Goal: Task Accomplishment & Management: Complete application form

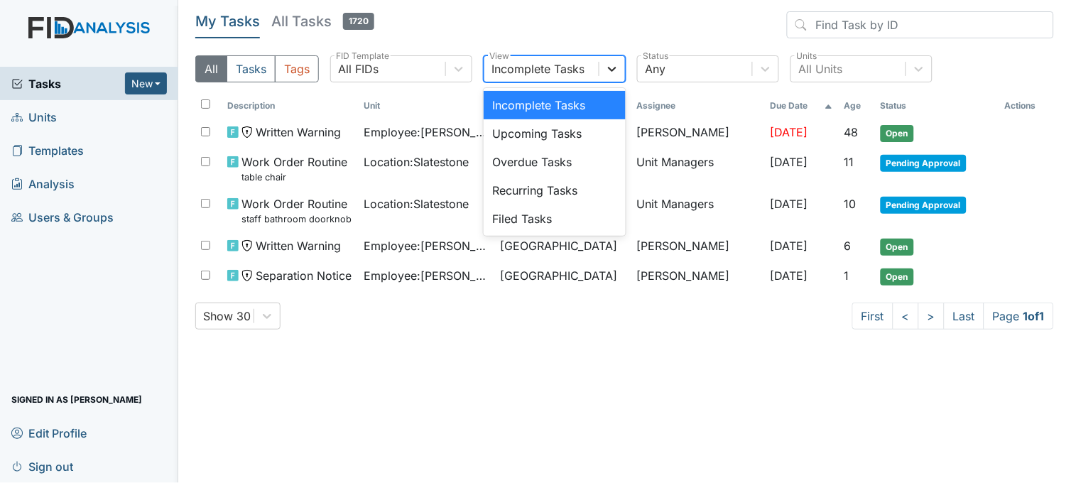
click at [612, 67] on icon at bounding box center [612, 69] width 14 height 14
click at [529, 209] on div "Filed Tasks" at bounding box center [554, 218] width 142 height 28
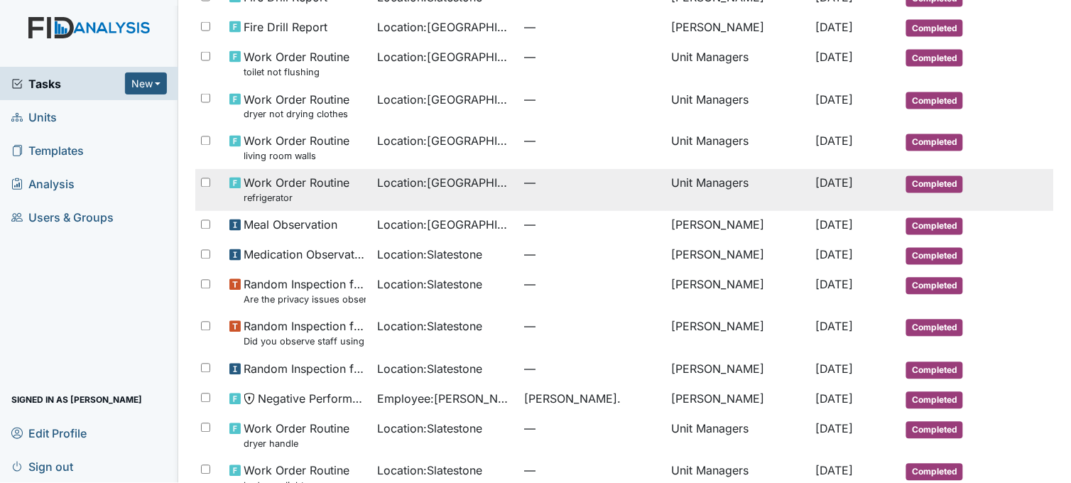
scroll to position [630, 0]
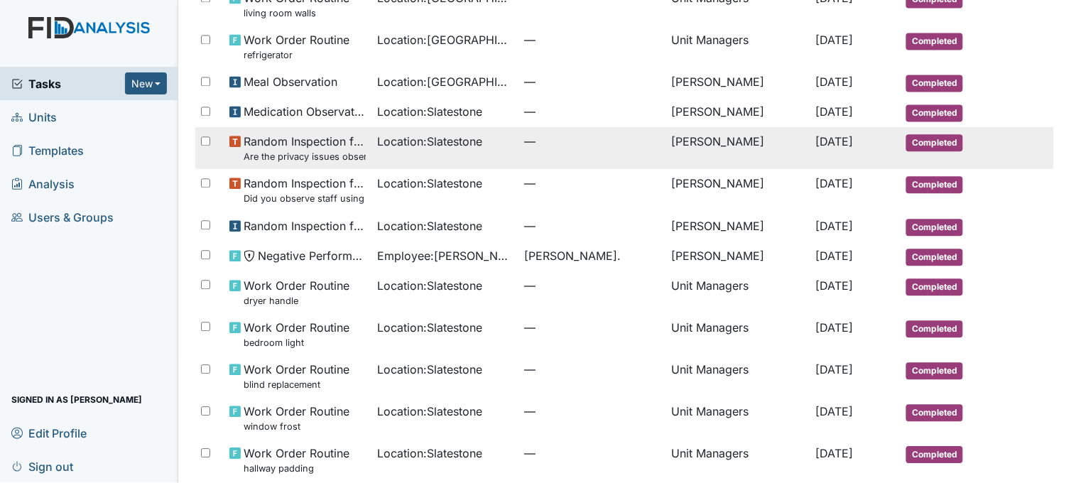
click at [409, 158] on td "Location : Slatestone" at bounding box center [444, 148] width 147 height 42
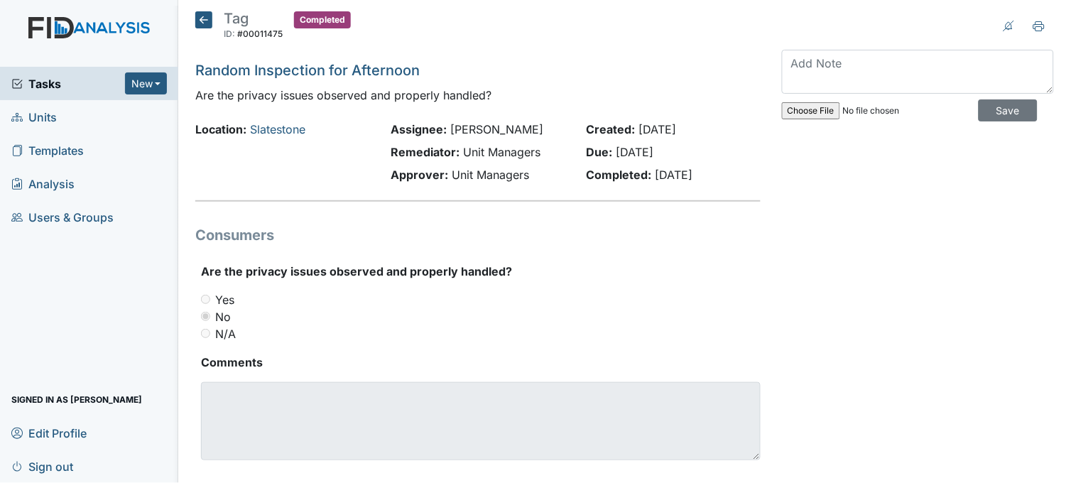
click at [203, 15] on icon at bounding box center [203, 19] width 17 height 17
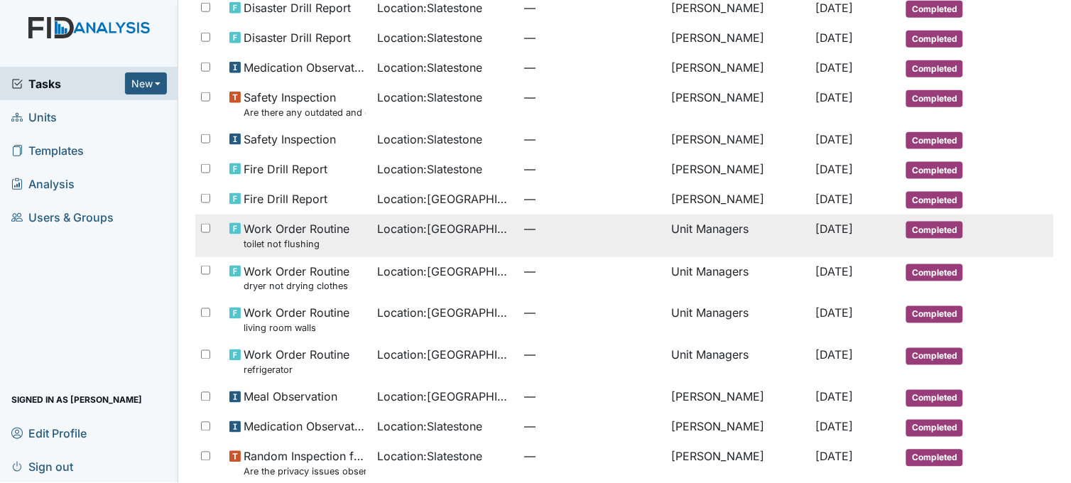
scroll to position [552, 0]
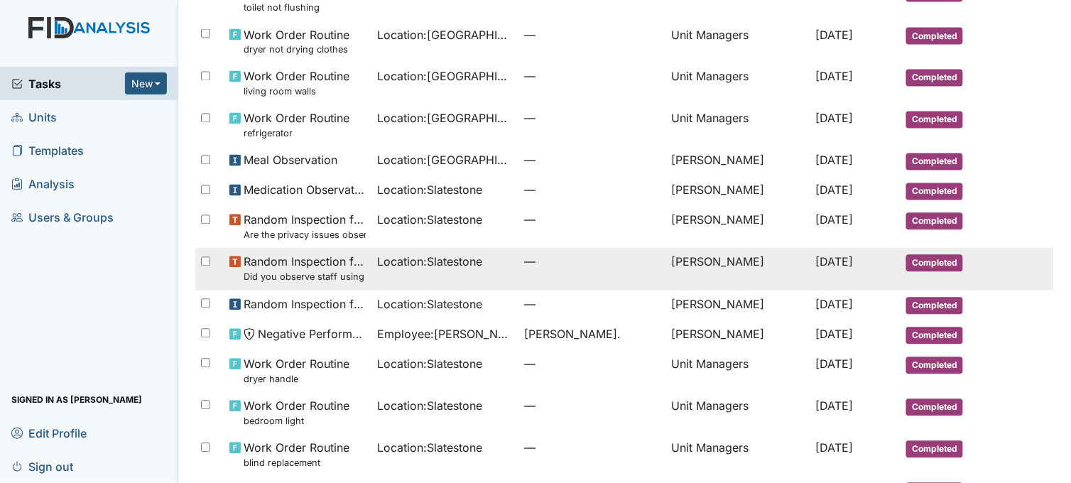
click at [258, 267] on span "Random Inspection for Afternoon Did you observe staff using sign language, comm…" at bounding box center [304, 268] width 121 height 31
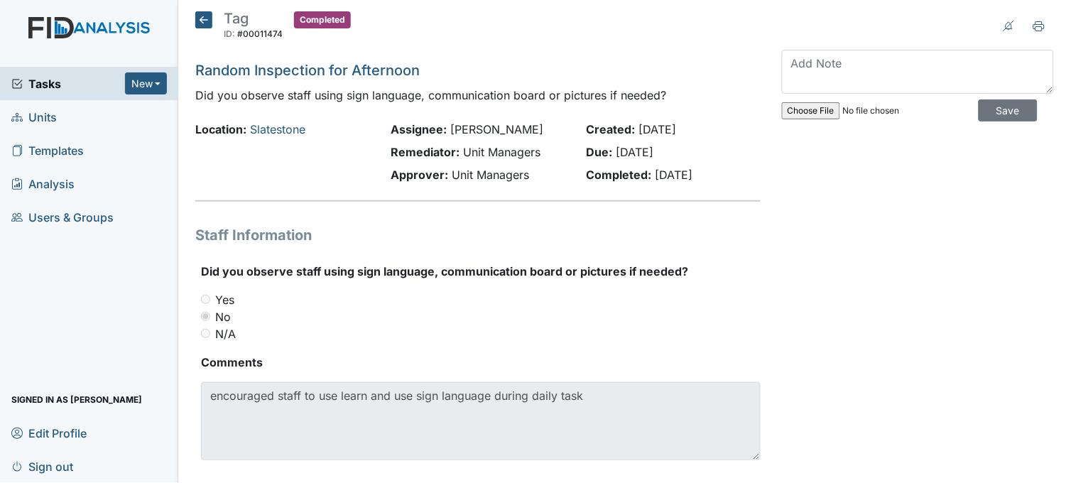
click at [200, 16] on icon at bounding box center [203, 19] width 17 height 17
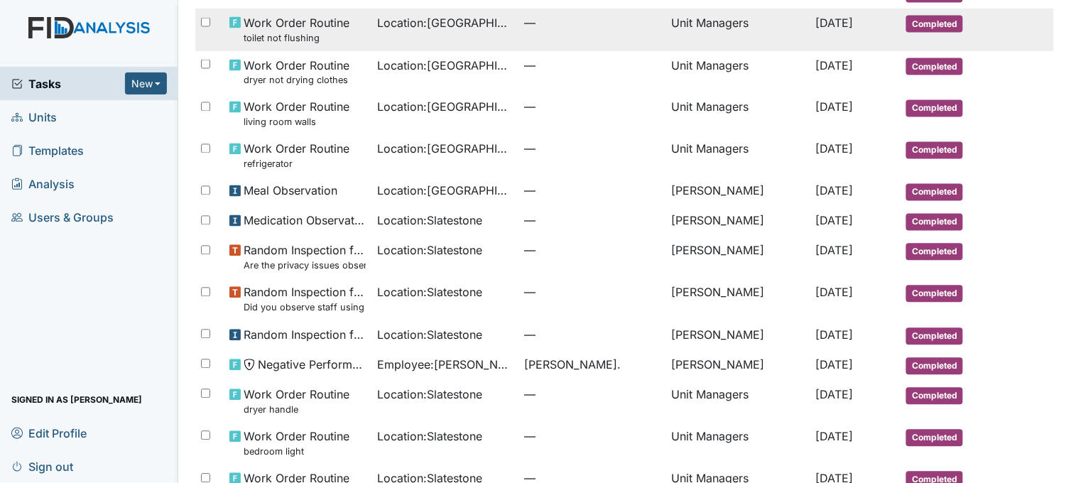
scroll to position [552, 0]
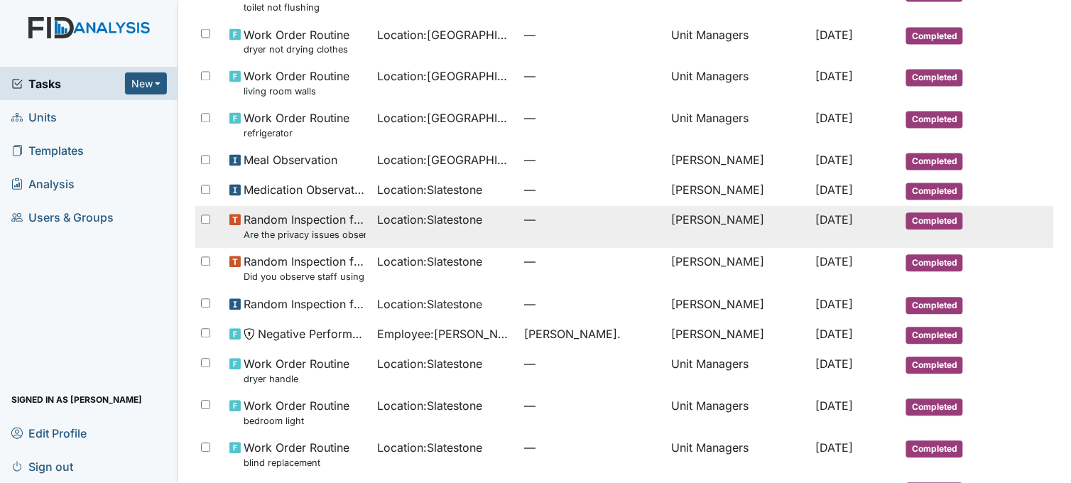
click at [363, 229] on td "Random Inspection for Afternoon Are the privacy issues observed and properly ha…" at bounding box center [297, 227] width 147 height 42
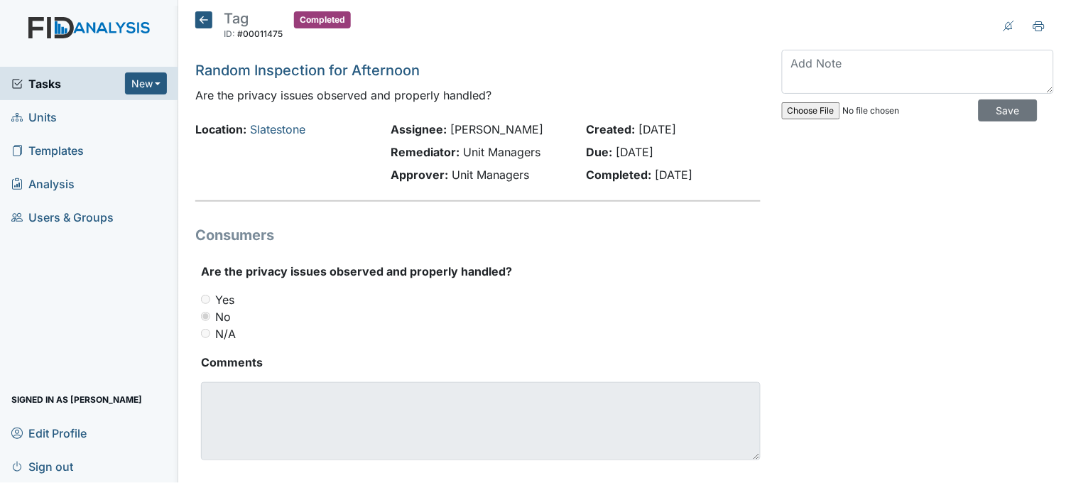
click at [206, 21] on icon at bounding box center [203, 19] width 17 height 17
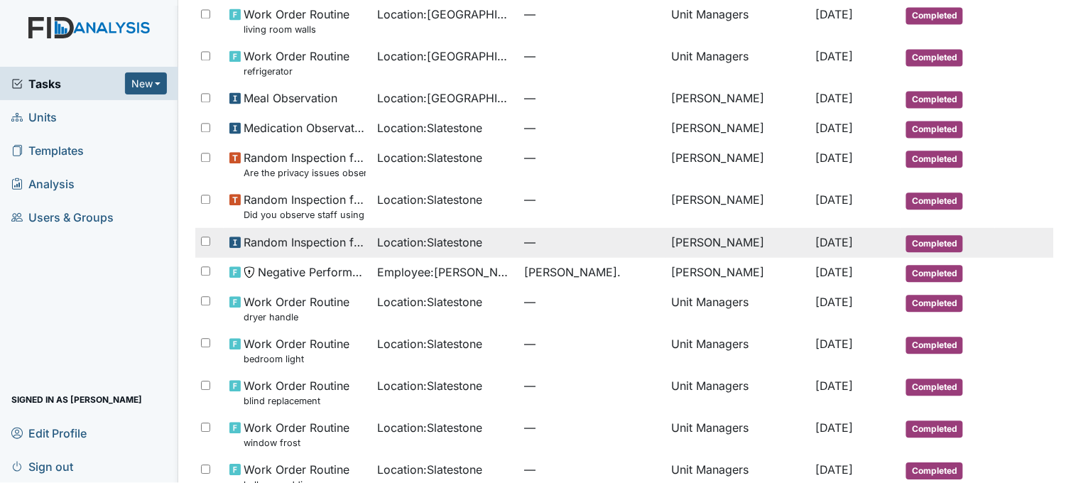
scroll to position [613, 0]
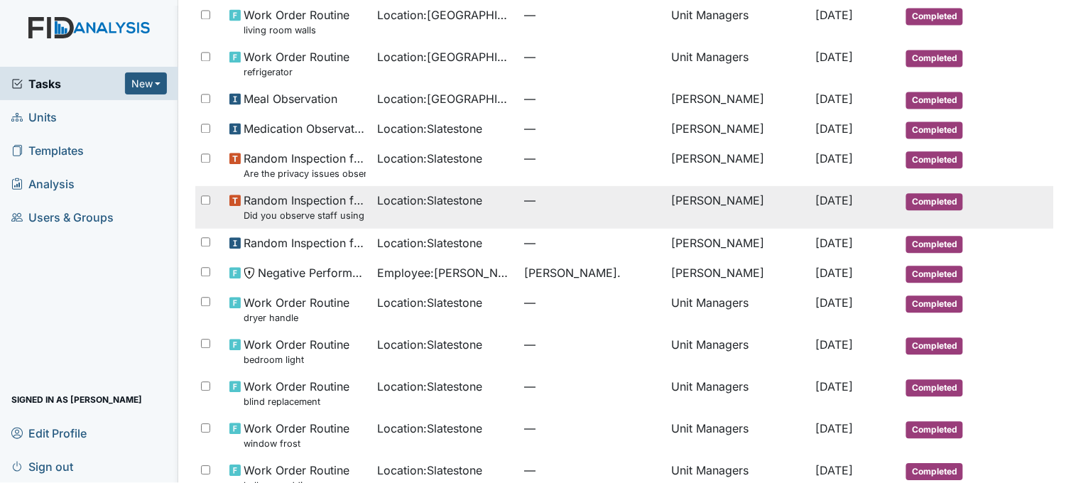
click at [331, 217] on small "Did you observe staff using sign language, communication board or pictures if n…" at bounding box center [304, 215] width 121 height 13
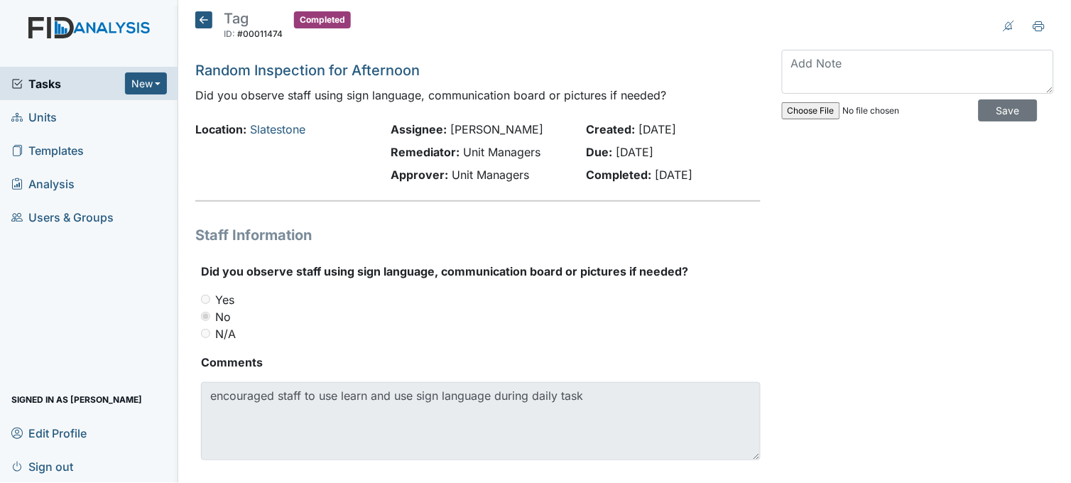
click at [207, 19] on icon at bounding box center [203, 19] width 17 height 17
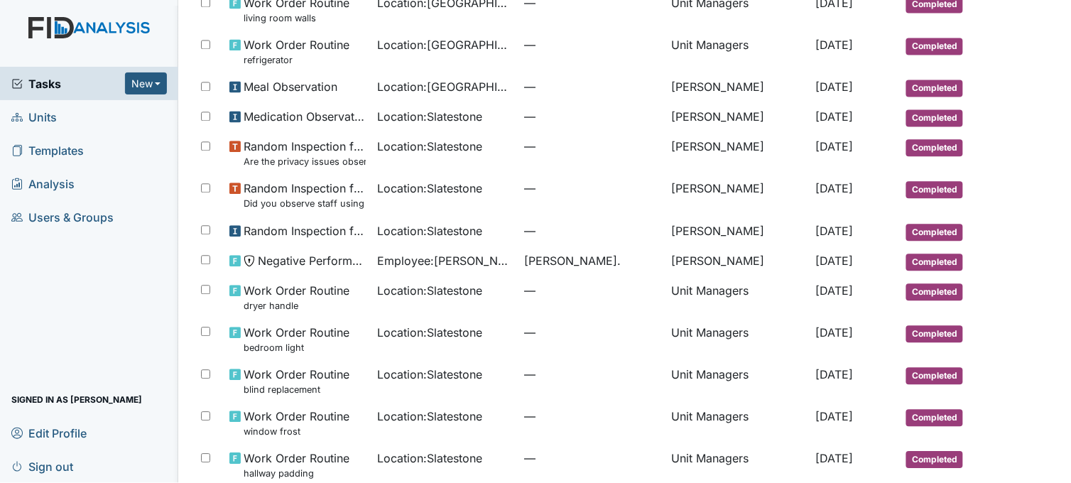
scroll to position [630, 0]
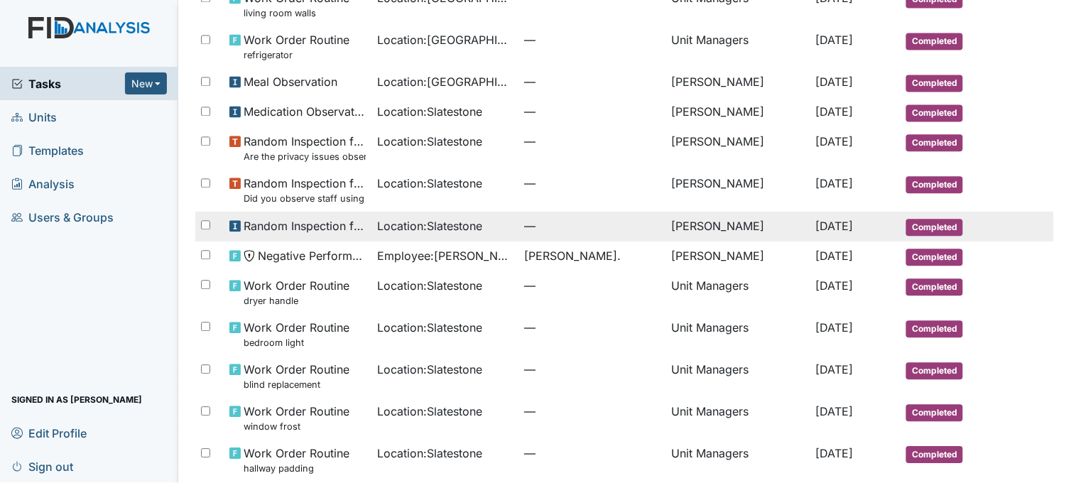
click at [422, 229] on span "Location : Slatestone" at bounding box center [429, 225] width 105 height 17
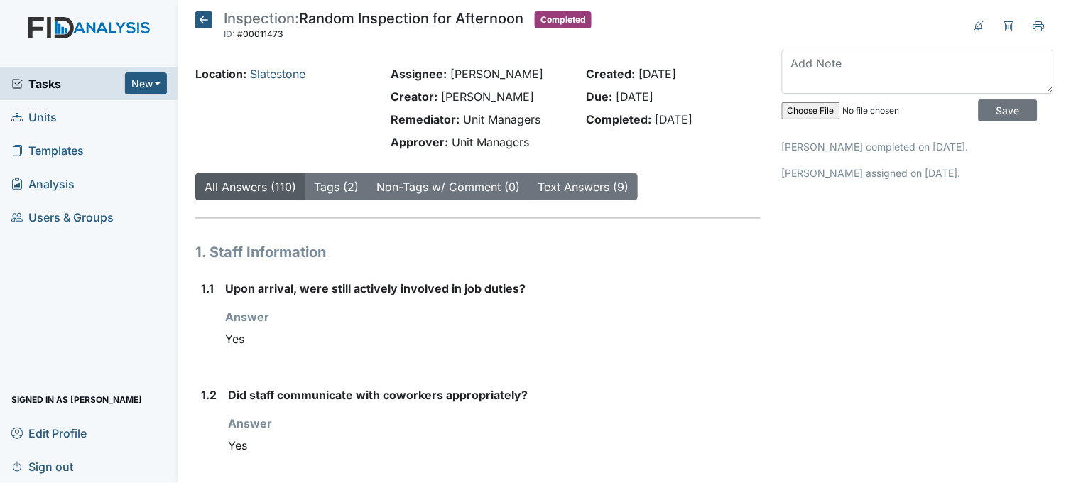
click at [204, 19] on icon at bounding box center [203, 19] width 17 height 17
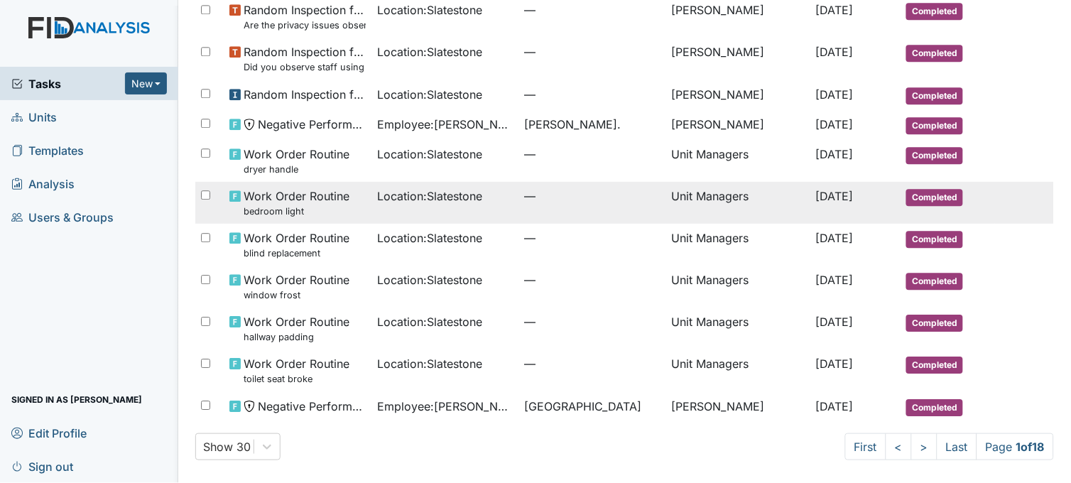
scroll to position [771, 0]
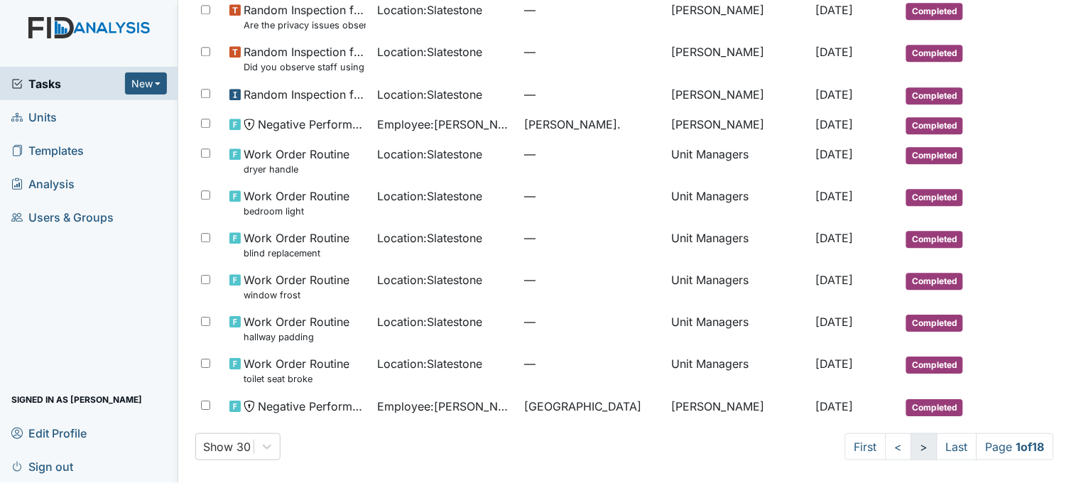
click at [911, 443] on link ">" at bounding box center [924, 446] width 26 height 27
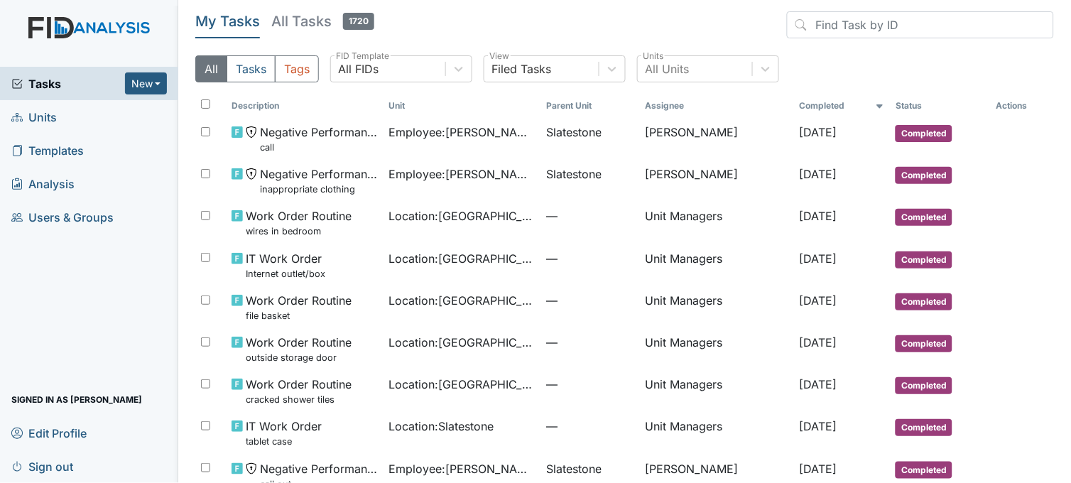
click at [80, 114] on link "Units" at bounding box center [89, 116] width 178 height 33
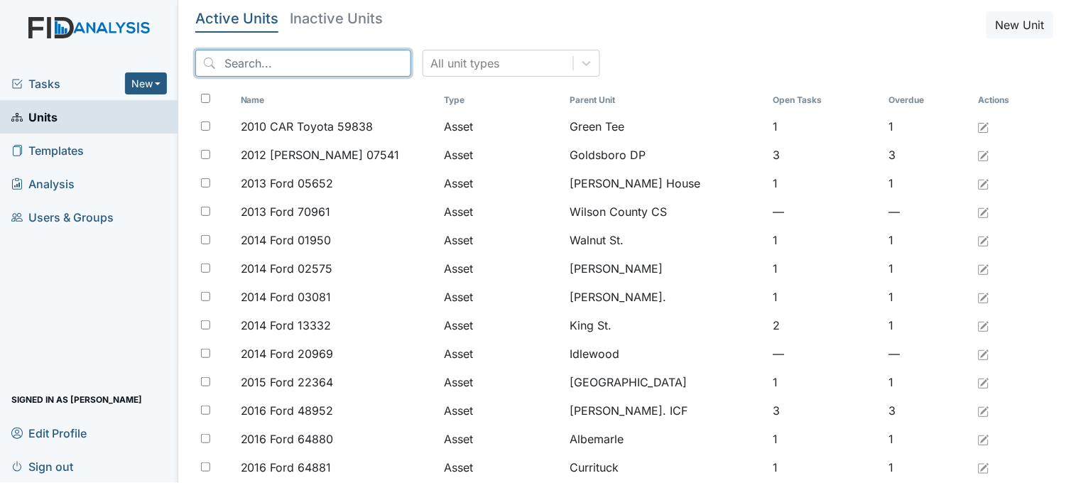
click at [247, 66] on input "search" at bounding box center [303, 63] width 216 height 27
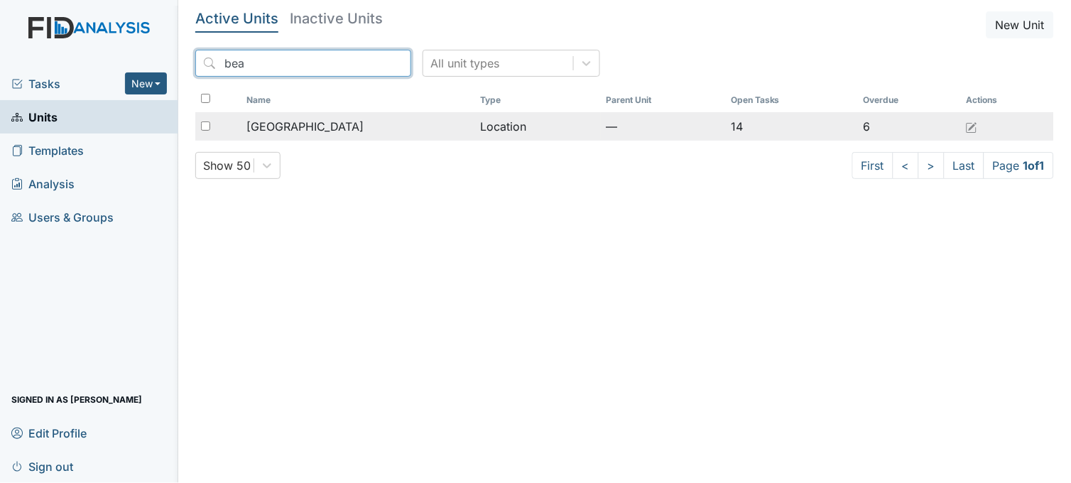
type input "bea"
click at [305, 118] on span "[GEOGRAPHIC_DATA]" at bounding box center [304, 126] width 117 height 17
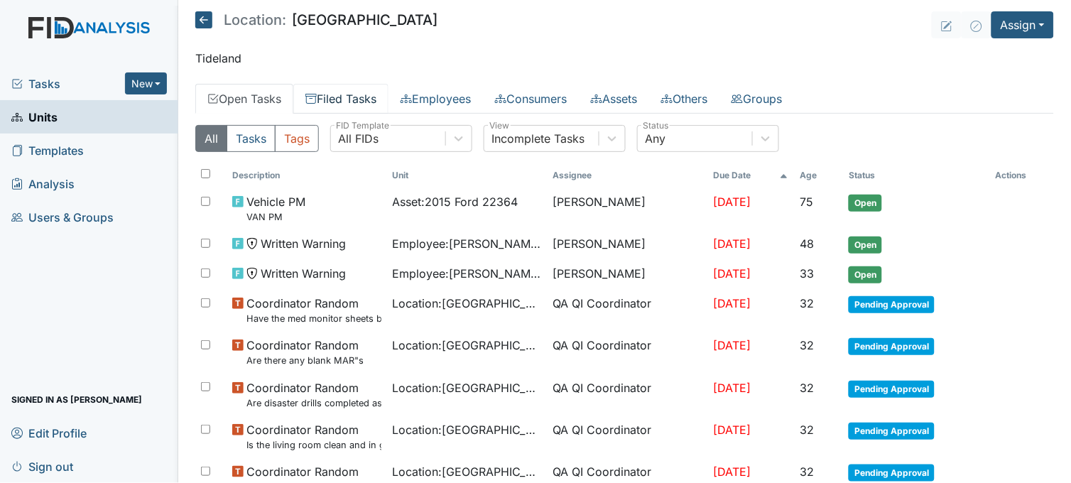
click at [363, 100] on link "Filed Tasks" at bounding box center [340, 99] width 95 height 30
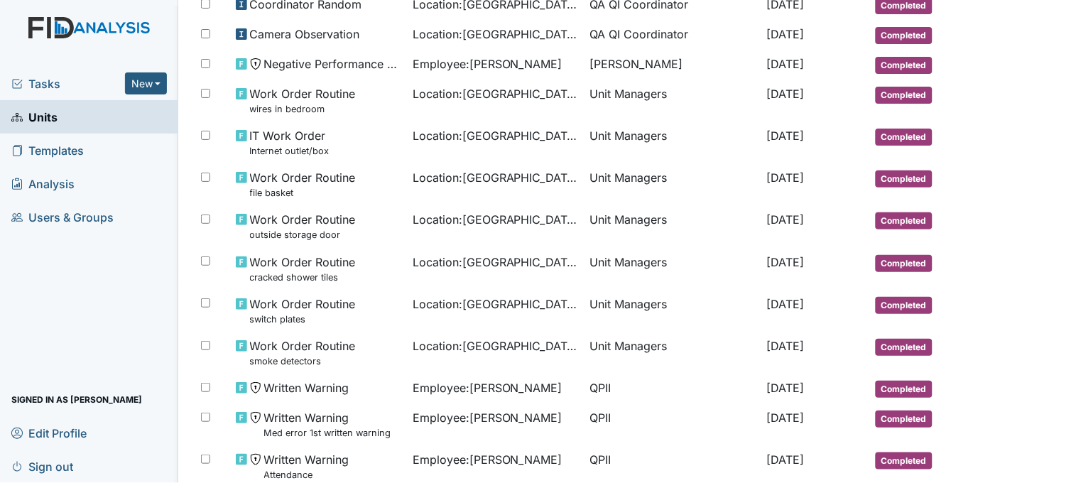
scroll to position [841, 0]
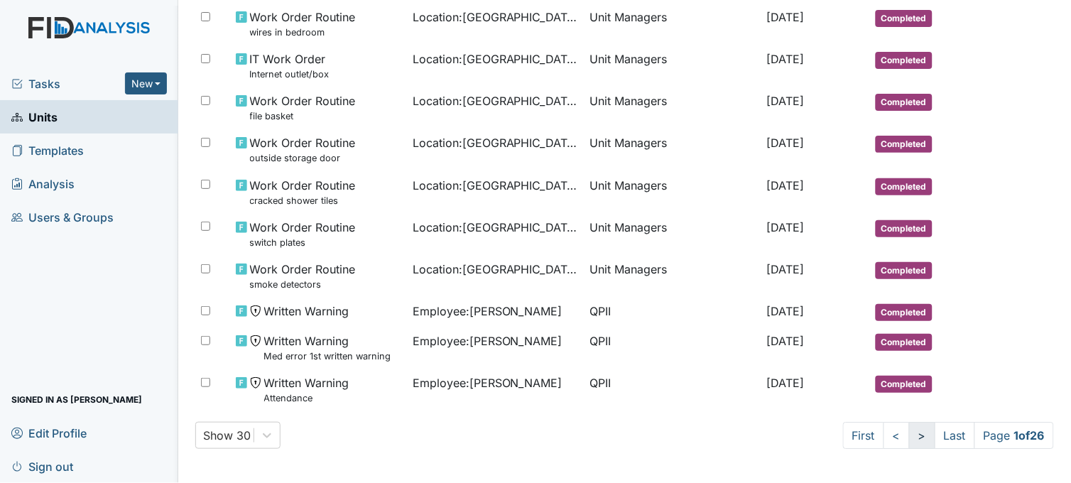
click at [909, 432] on link ">" at bounding box center [922, 435] width 26 height 27
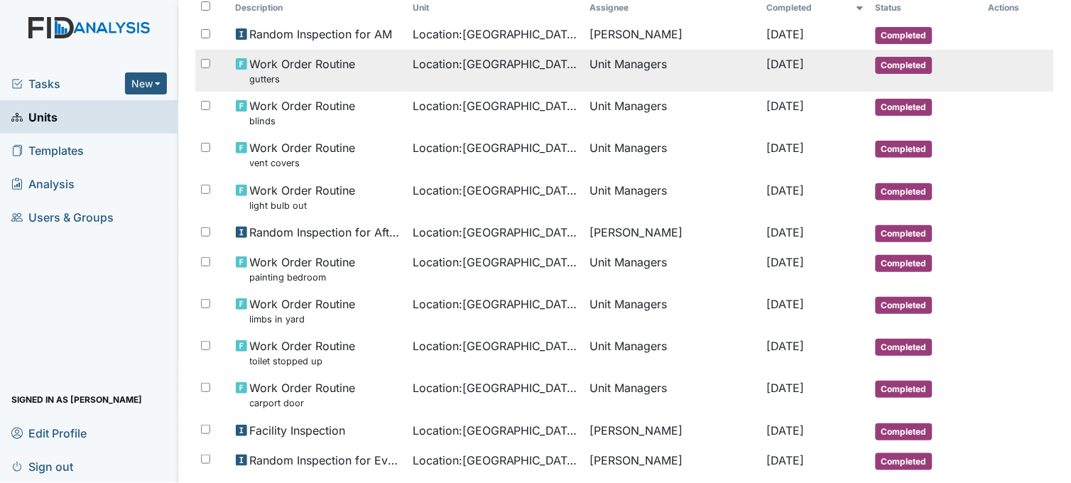
scroll to position [243, 0]
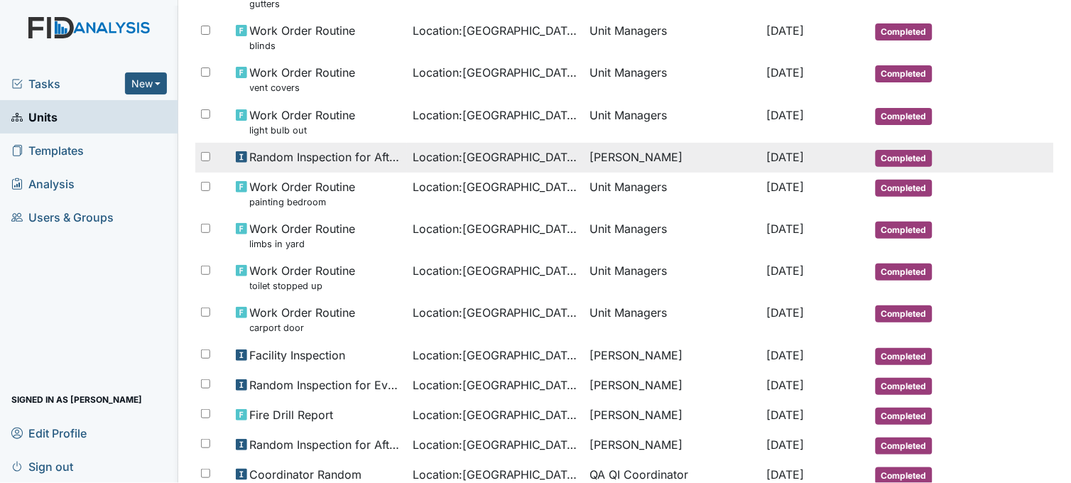
click at [445, 151] on span "Location : Beaufort Heights" at bounding box center [494, 156] width 165 height 17
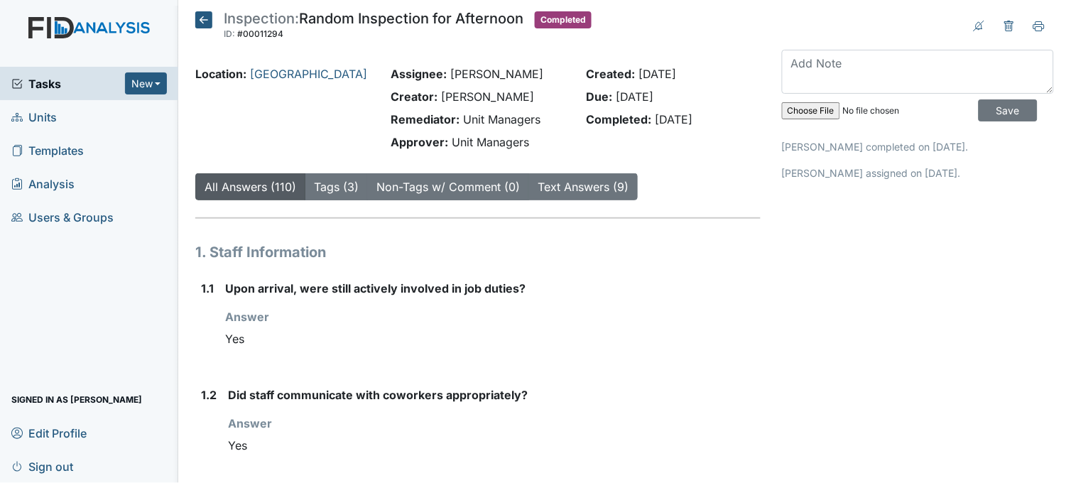
click at [203, 21] on icon at bounding box center [203, 19] width 17 height 17
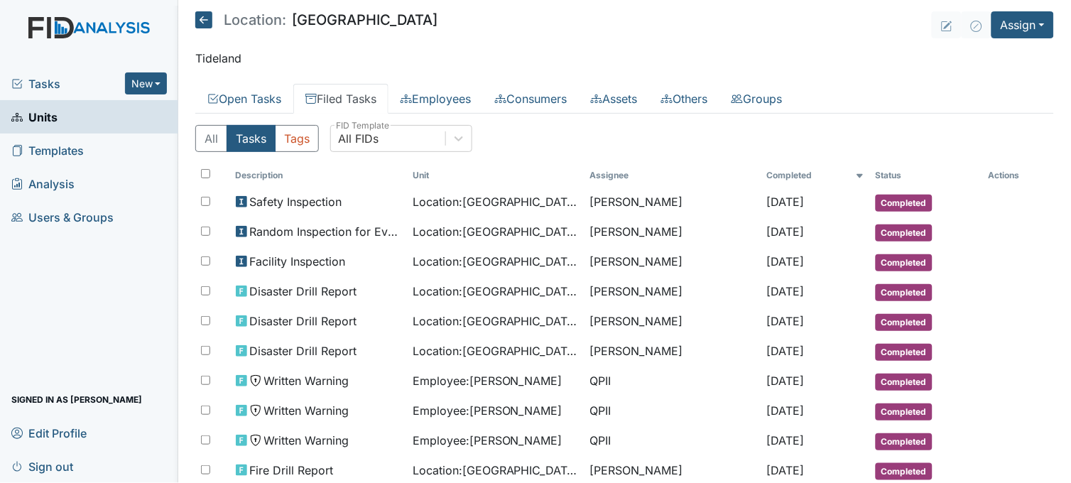
click at [199, 15] on icon at bounding box center [203, 19] width 17 height 17
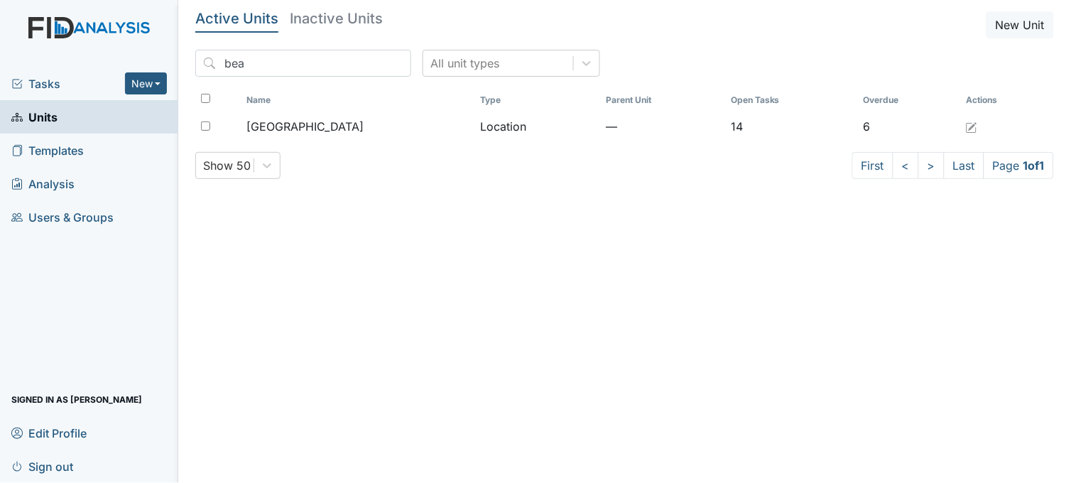
click at [129, 123] on link "Units" at bounding box center [89, 116] width 178 height 33
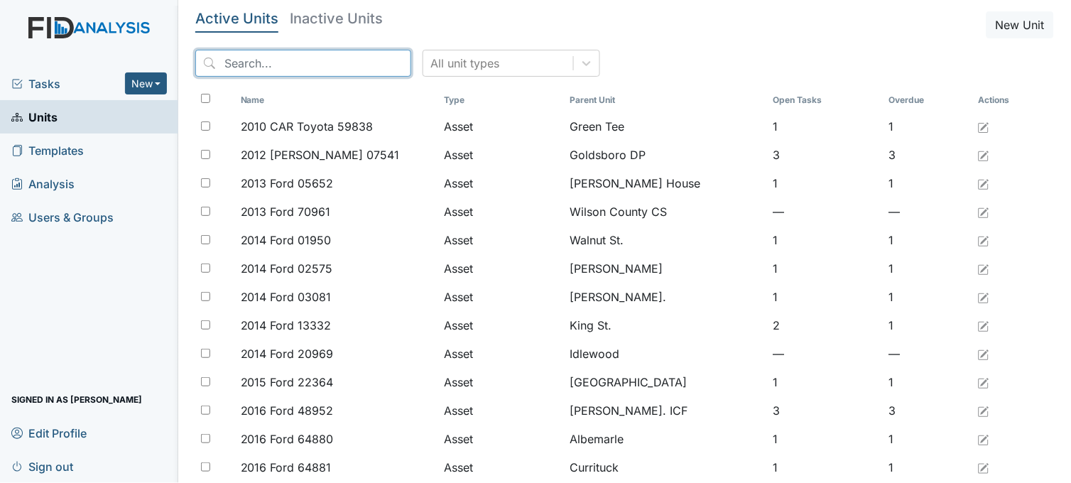
click at [274, 59] on input "search" at bounding box center [303, 63] width 216 height 27
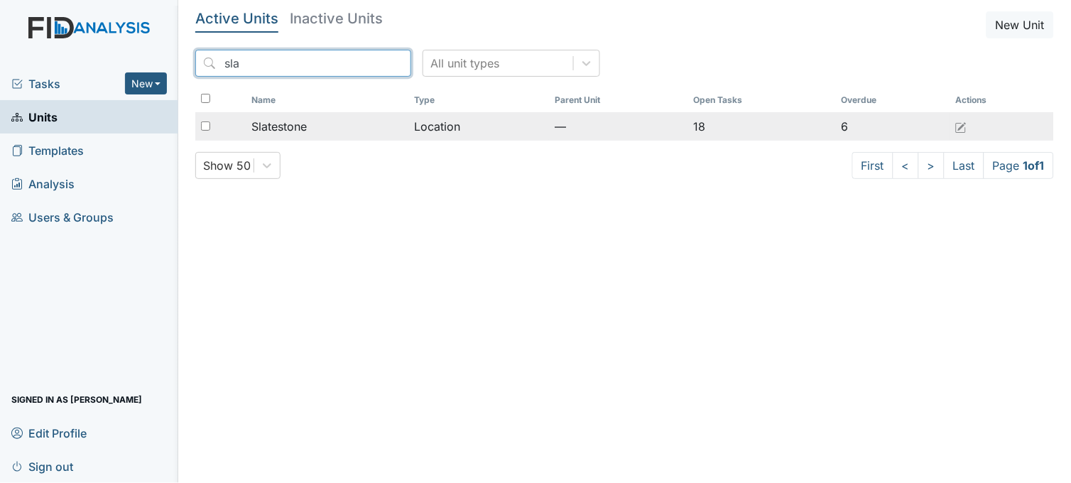
type input "sla"
click at [302, 118] on span "Slatestone" at bounding box center [278, 126] width 55 height 17
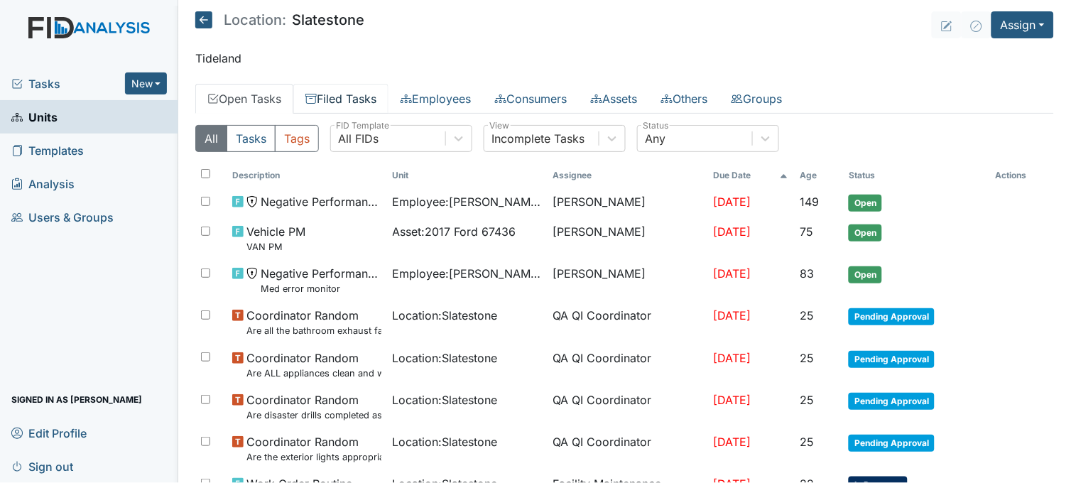
click at [350, 90] on link "Filed Tasks" at bounding box center [340, 99] width 95 height 30
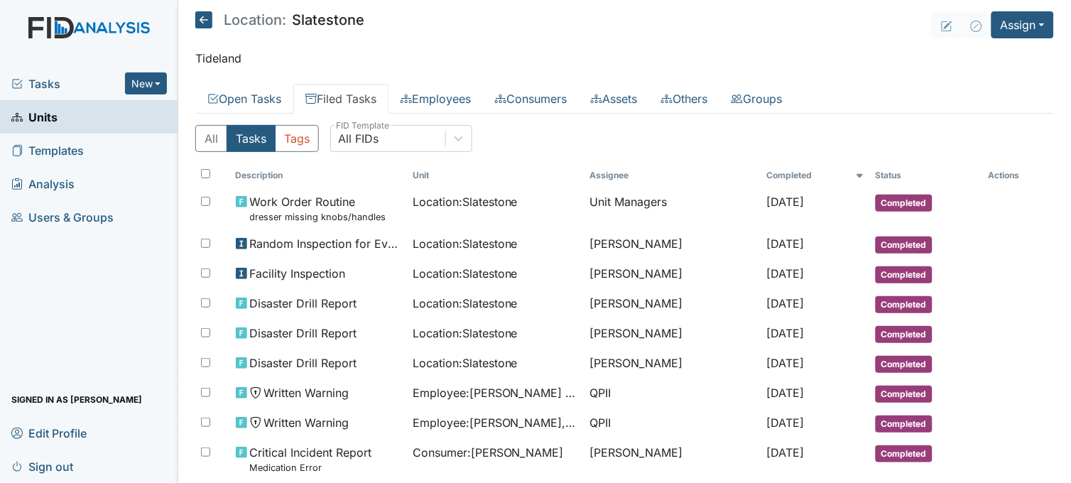
click at [52, 116] on span "Units" at bounding box center [34, 117] width 46 height 22
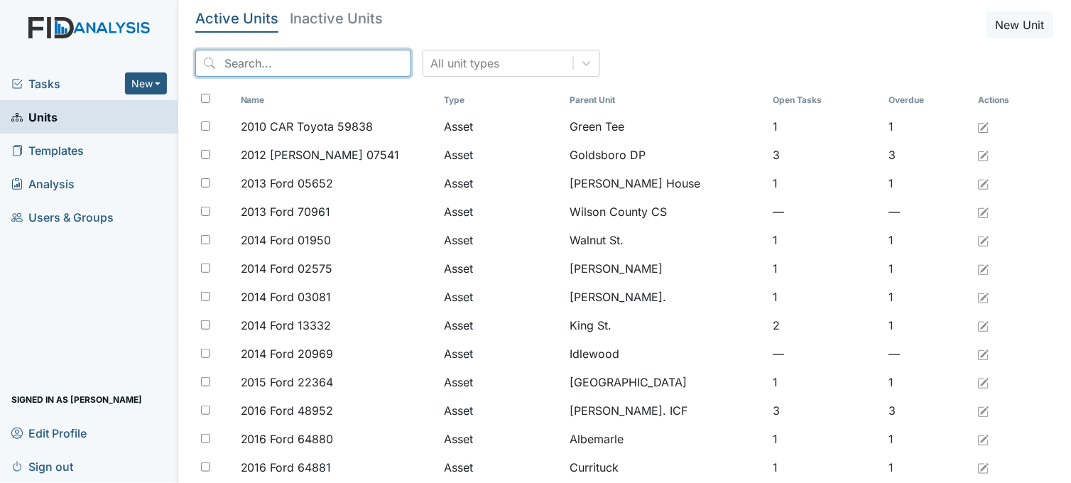
click at [229, 60] on input "search" at bounding box center [303, 63] width 216 height 27
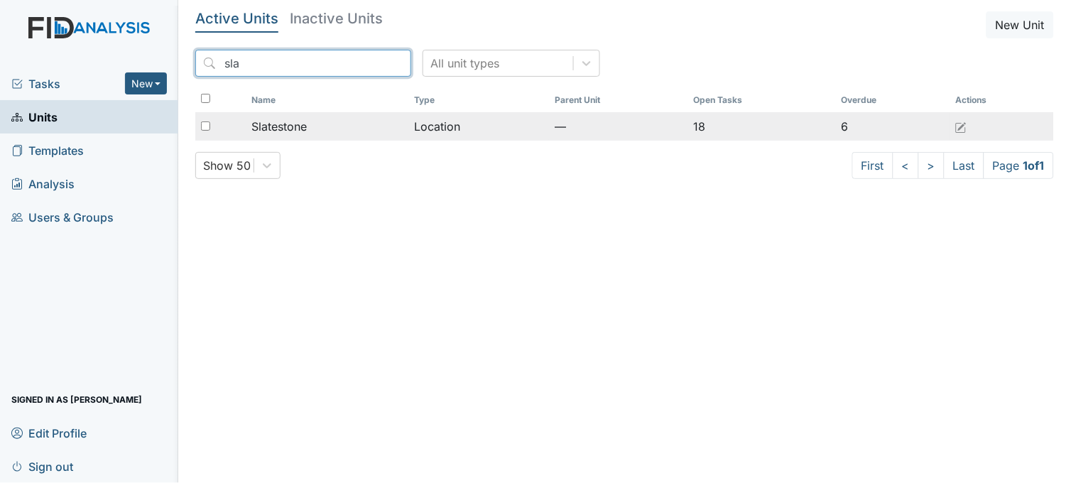
type input "sla"
click at [275, 122] on span "Slatestone" at bounding box center [278, 126] width 55 height 17
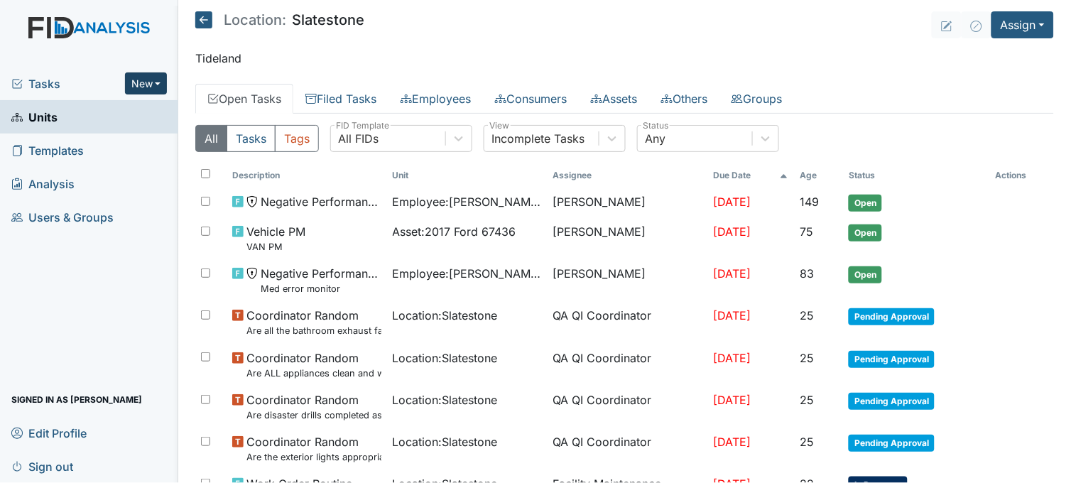
click at [150, 82] on button "New" at bounding box center [146, 83] width 43 height 22
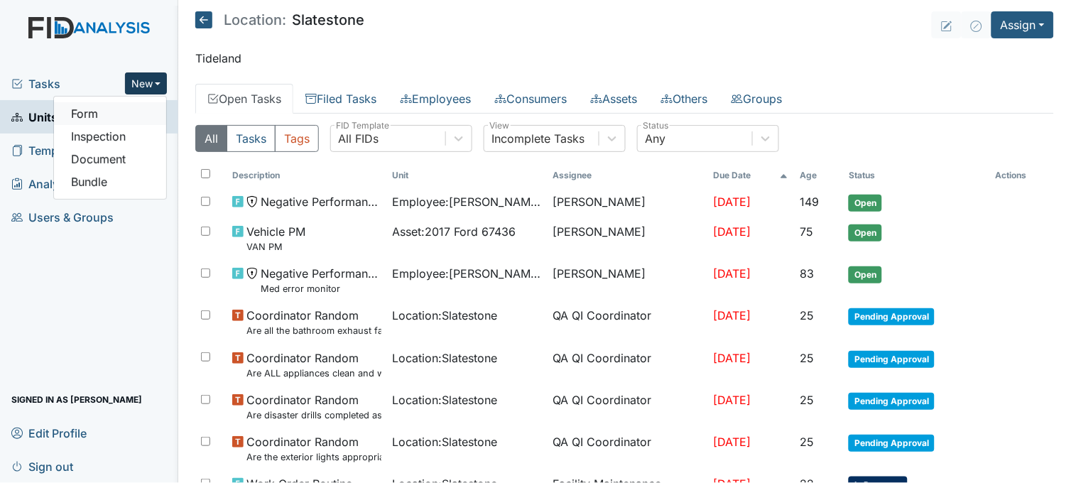
click at [141, 108] on link "Form" at bounding box center [110, 113] width 112 height 23
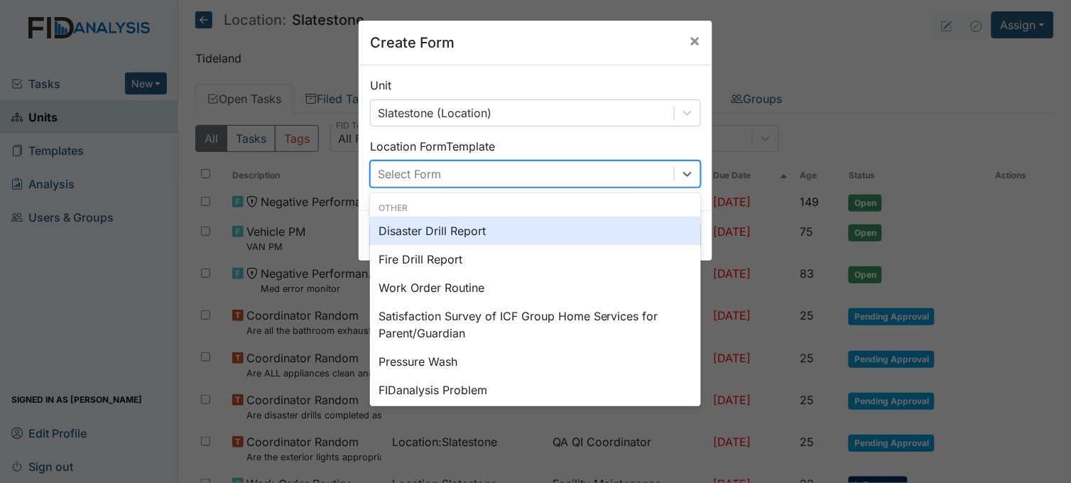
click at [493, 167] on div "Select Form" at bounding box center [522, 174] width 303 height 26
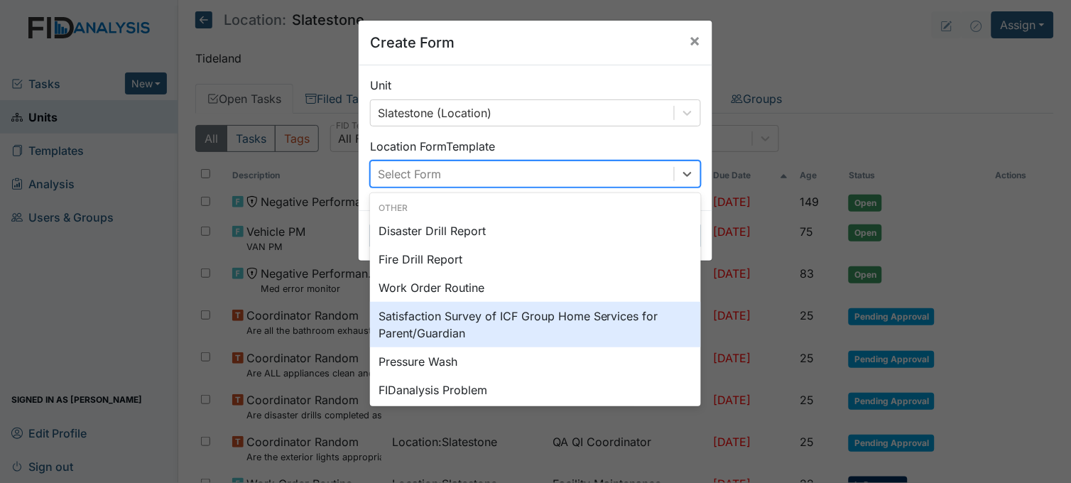
scroll to position [176, 0]
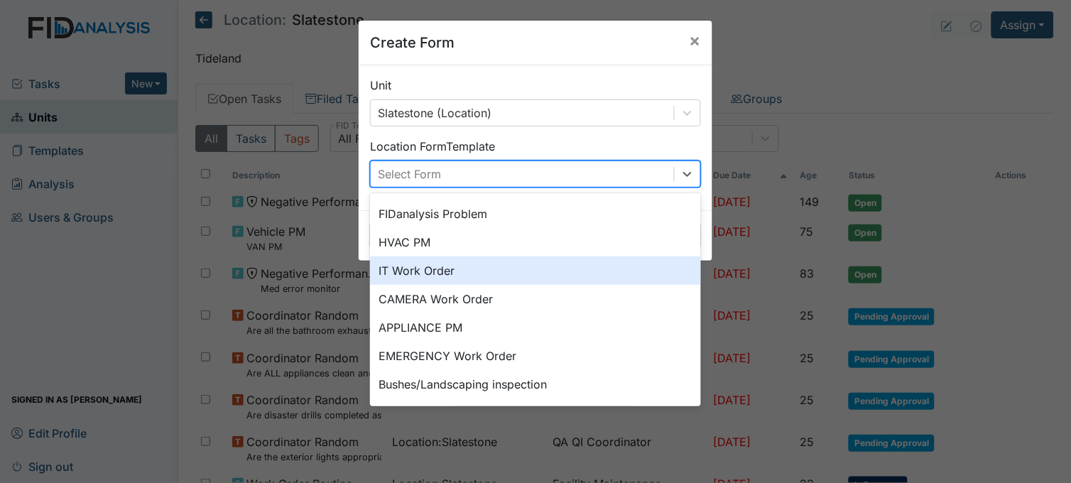
click at [427, 271] on div "IT Work Order" at bounding box center [535, 270] width 331 height 28
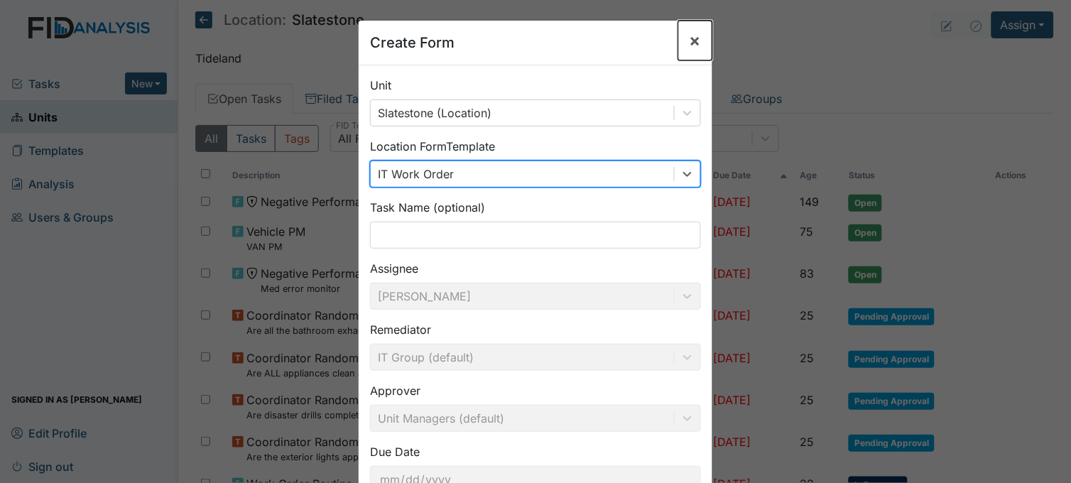
click at [689, 38] on span "×" at bounding box center [694, 40] width 11 height 21
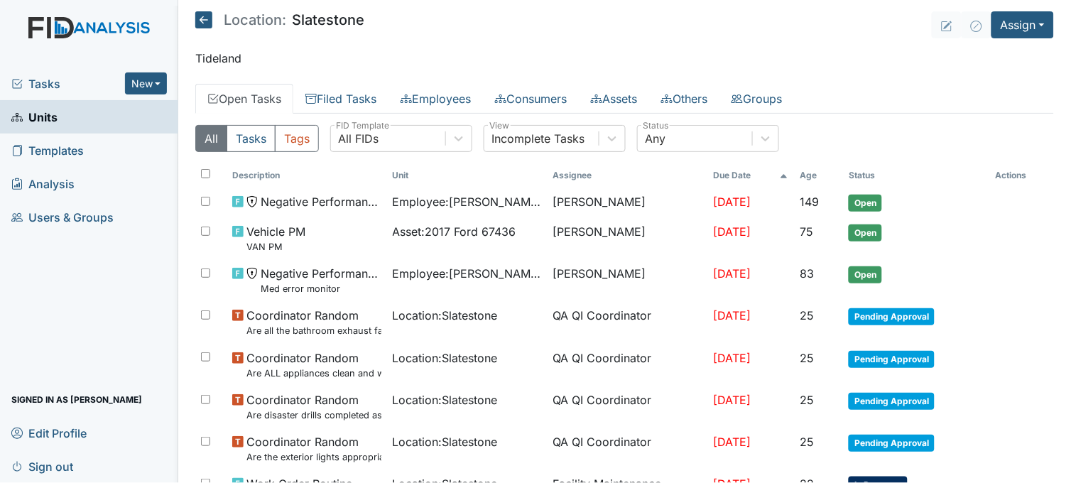
click at [31, 84] on span "Tasks" at bounding box center [68, 83] width 114 height 17
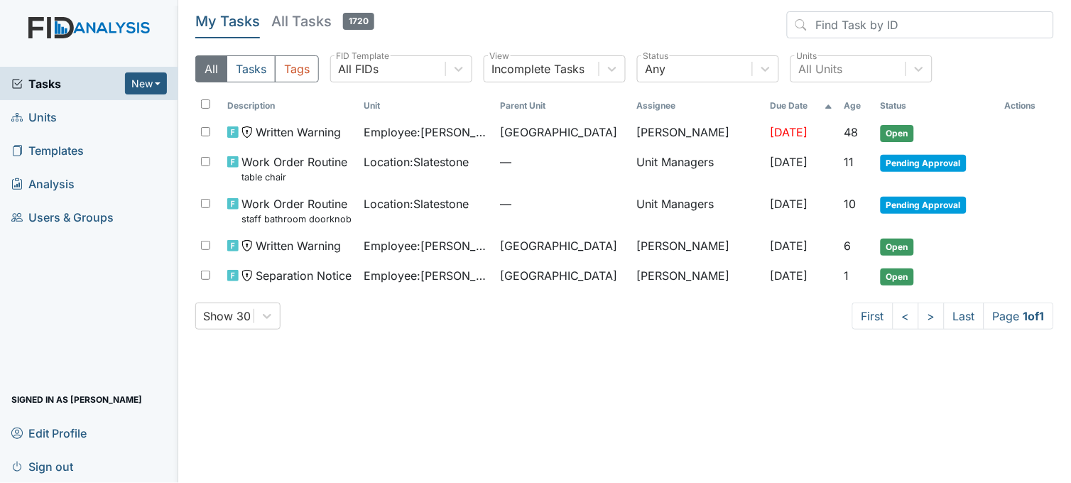
click at [44, 84] on span "Tasks" at bounding box center [68, 83] width 114 height 17
